Goal: Task Accomplishment & Management: Use online tool/utility

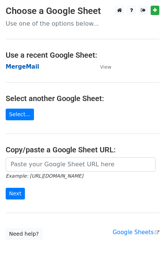
drag, startPoint x: 0, startPoint y: 0, endPoint x: 14, endPoint y: 66, distance: 67.6
click at [14, 66] on strong "MergeMail" at bounding box center [23, 66] width 34 height 7
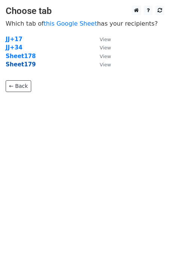
click at [29, 65] on strong "Sheet179" at bounding box center [21, 64] width 30 height 7
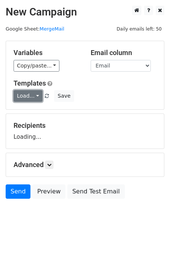
click at [31, 98] on link "Load..." at bounding box center [28, 96] width 29 height 12
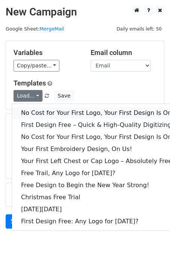
click at [44, 111] on link "No Cost for Your First Logo, Your First Design Is On Us!" at bounding box center [102, 113] width 181 height 12
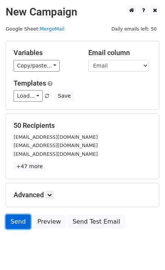
click at [16, 220] on link "Send" at bounding box center [18, 221] width 25 height 14
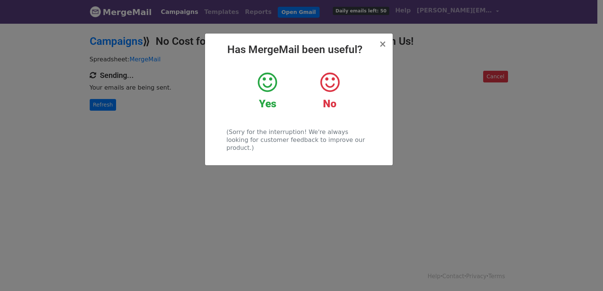
click at [97, 104] on div "× Has MergeMail been useful? Yes No (Sorry for the interruption! We're always l…" at bounding box center [301, 157] width 603 height 268
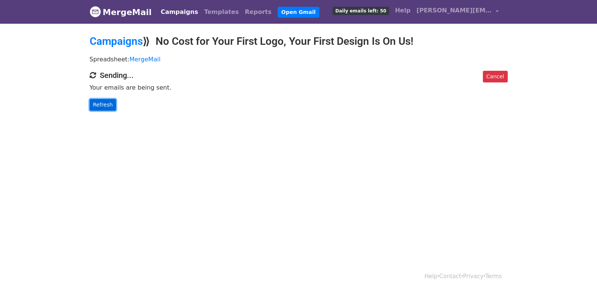
click at [106, 104] on link "Refresh" at bounding box center [103, 105] width 27 height 12
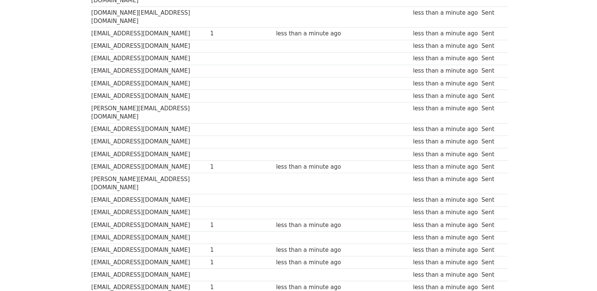
scroll to position [524, 0]
